Goal: Entertainment & Leisure: Consume media (video, audio)

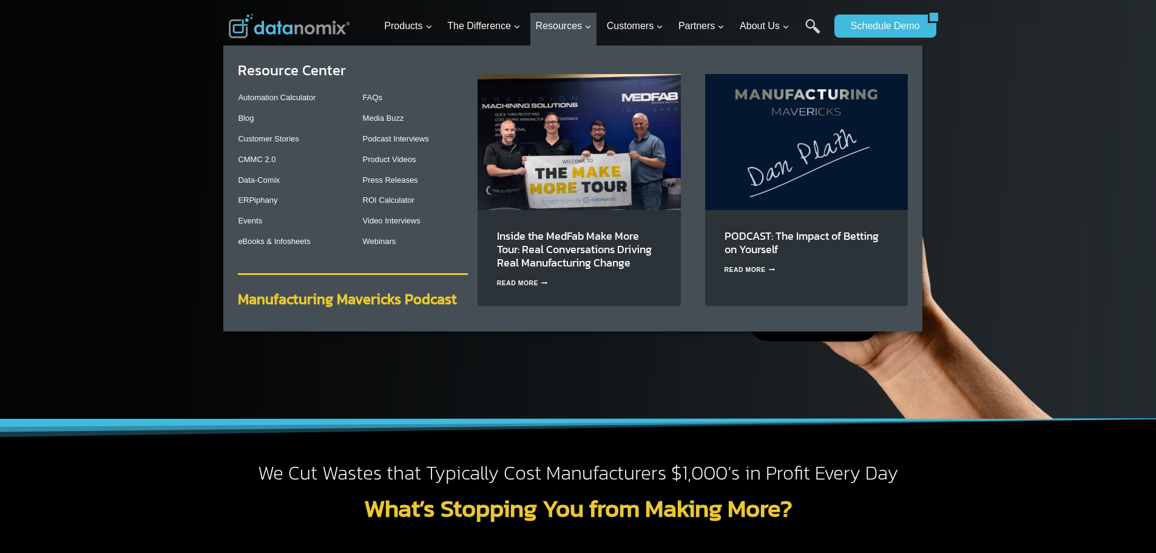
click at [291, 297] on strong "Manufacturing Mavericks Podcast" at bounding box center [347, 298] width 219 height 21
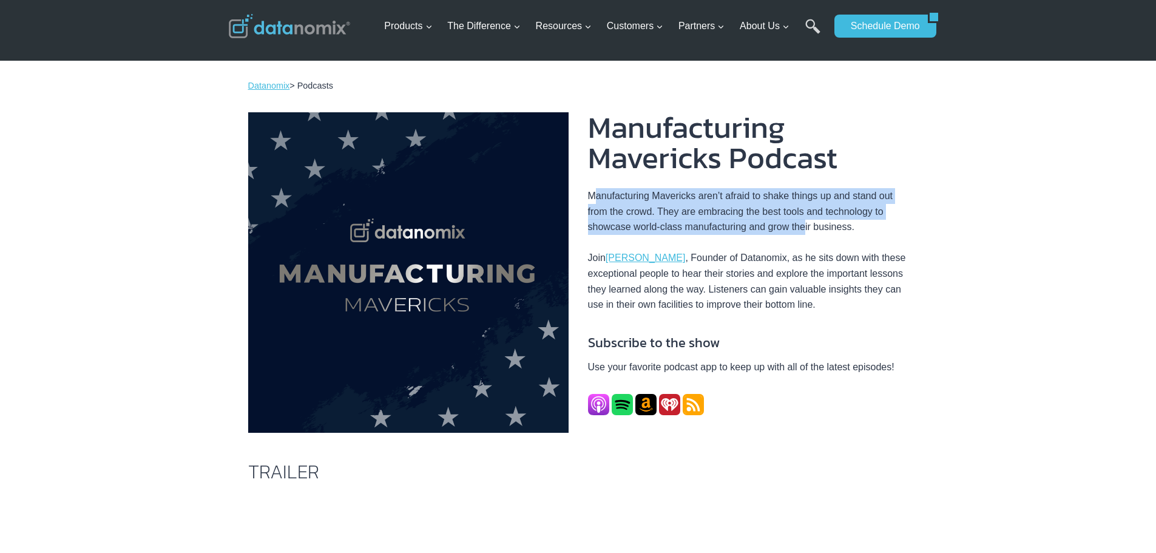
drag, startPoint x: 593, startPoint y: 196, endPoint x: 804, endPoint y: 232, distance: 214.2
click at [804, 232] on p "Manufacturing Mavericks aren’t afraid to shake things up and stand out from the…" at bounding box center [748, 250] width 320 height 124
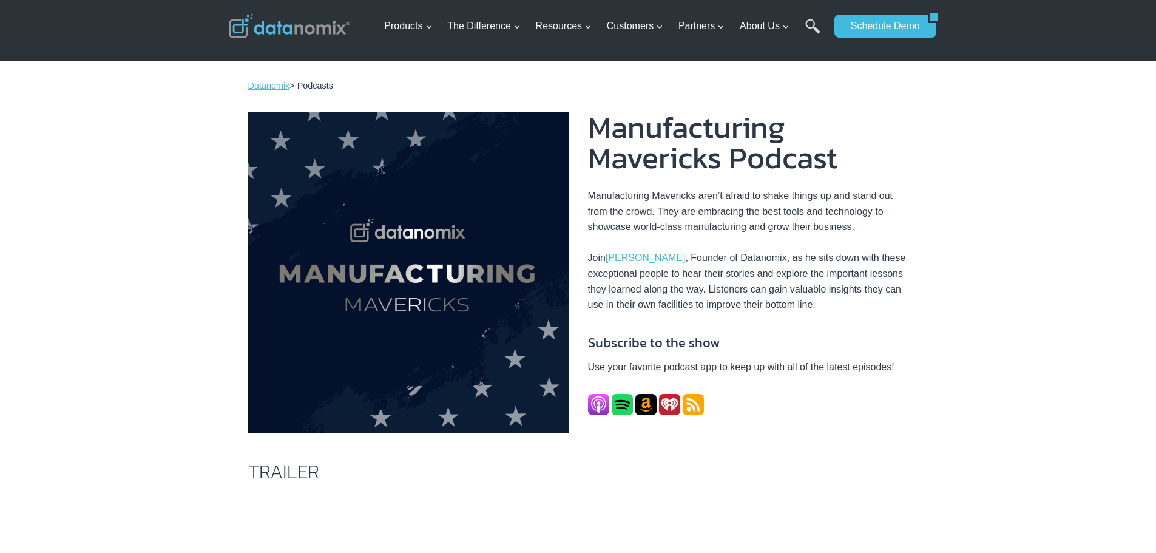
click at [861, 260] on p "Manufacturing Mavericks aren’t afraid to shake things up and stand out from the…" at bounding box center [748, 250] width 320 height 124
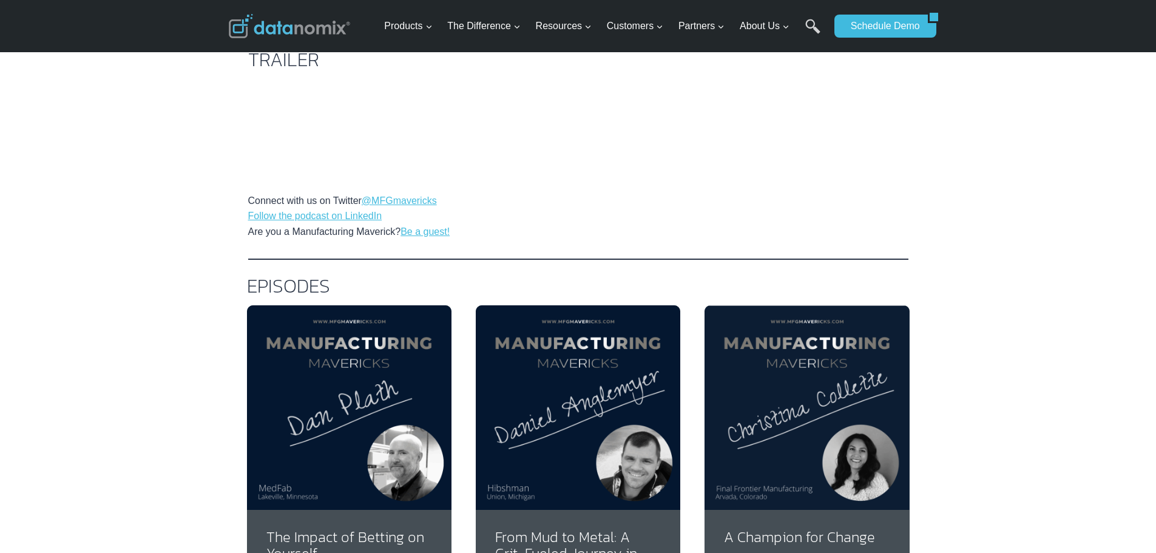
scroll to position [607, 0]
